Goal: Entertainment & Leisure: Consume media (video, audio)

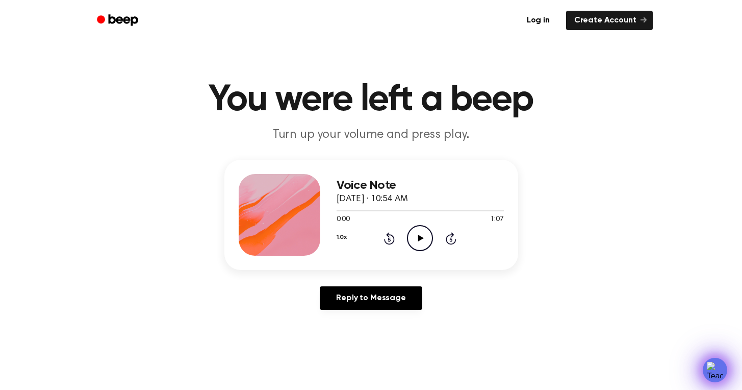
click at [424, 238] on icon "Play Audio" at bounding box center [420, 238] width 26 height 26
click at [555, 239] on div "Voice Note [DATE] · 10:54 AM 0:02 1:07 Your browser does not support the [objec…" at bounding box center [371, 239] width 718 height 158
click at [414, 234] on icon "Pause Audio" at bounding box center [420, 238] width 26 height 26
click at [414, 234] on icon "Play Audio" at bounding box center [420, 238] width 26 height 26
click at [423, 238] on icon "Pause Audio" at bounding box center [420, 238] width 26 height 26
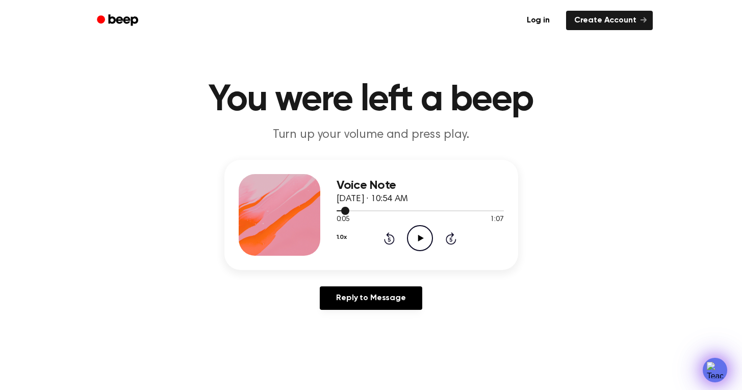
click at [348, 213] on span at bounding box center [345, 211] width 8 height 8
click at [340, 212] on span at bounding box center [344, 211] width 8 height 8
click at [340, 212] on div at bounding box center [420, 210] width 167 height 8
click at [419, 240] on icon at bounding box center [421, 238] width 6 height 7
click at [419, 240] on icon "Pause Audio" at bounding box center [420, 238] width 26 height 26
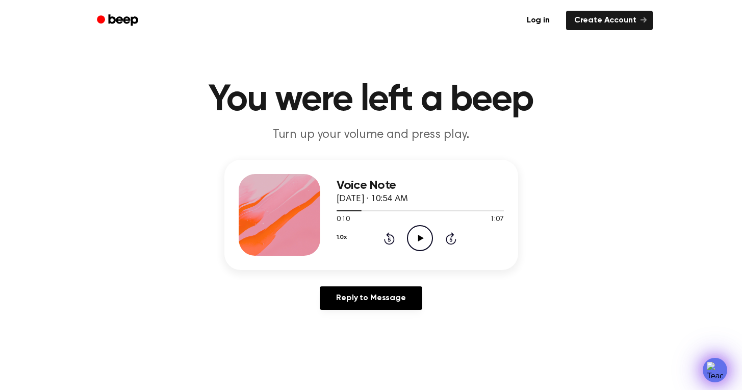
click at [419, 240] on icon at bounding box center [421, 238] width 6 height 7
click at [419, 240] on icon "Pause Audio" at bounding box center [420, 238] width 26 height 26
click at [419, 240] on icon at bounding box center [421, 238] width 6 height 7
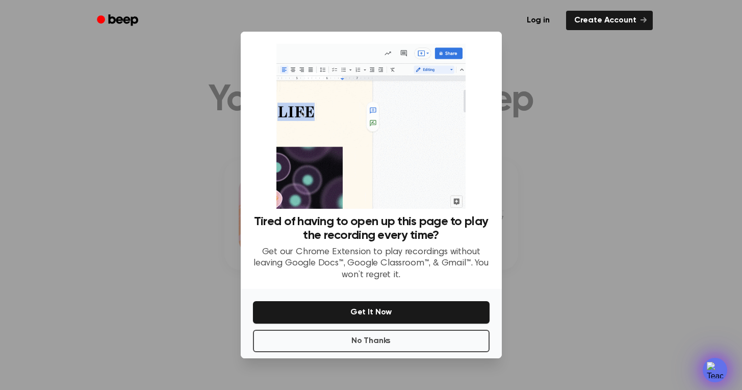
click at [616, 193] on div at bounding box center [371, 195] width 742 height 390
click at [407, 342] on button "No Thanks" at bounding box center [371, 341] width 237 height 22
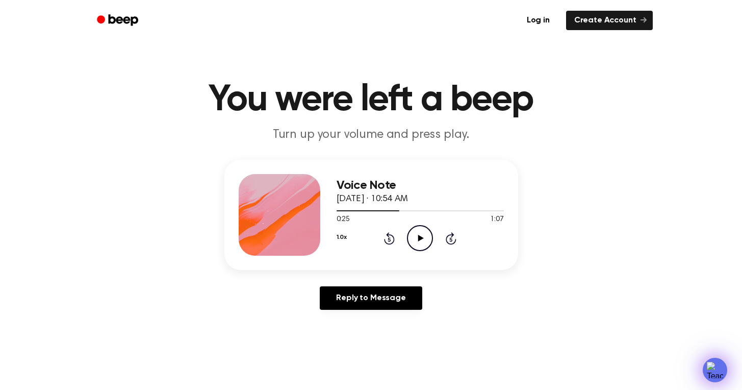
click at [421, 238] on icon at bounding box center [421, 238] width 6 height 7
click at [421, 238] on icon at bounding box center [420, 238] width 5 height 7
click at [421, 238] on icon at bounding box center [421, 238] width 6 height 7
click at [421, 238] on icon at bounding box center [420, 238] width 5 height 7
click at [421, 238] on icon at bounding box center [421, 238] width 6 height 7
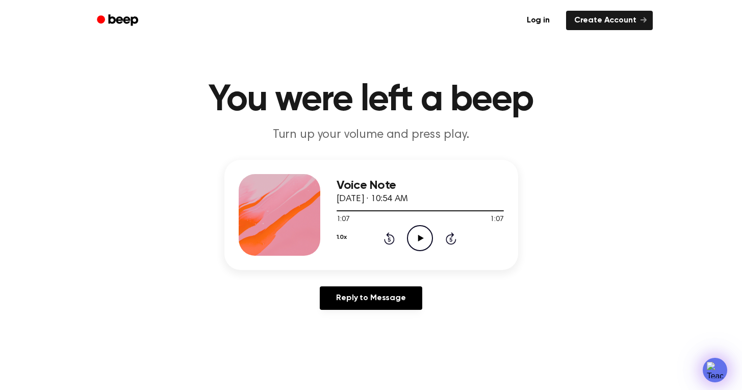
click at [420, 242] on icon "Play Audio" at bounding box center [420, 238] width 26 height 26
click at [524, 285] on div "Voice Note [DATE] · 10:54 AM 0:05 1:07 Your browser does not support the [objec…" at bounding box center [371, 239] width 718 height 158
